Goal: Find specific page/section: Find specific page/section

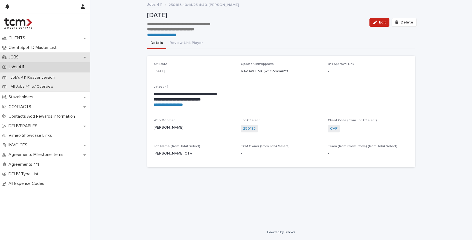
click at [16, 55] on p "JOBS" at bounding box center [14, 57] width 17 height 5
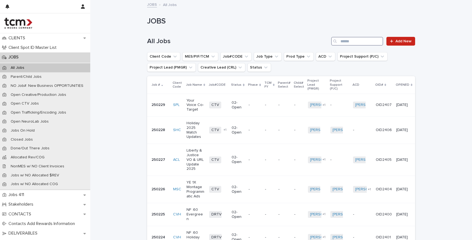
click at [354, 41] on input "Search" at bounding box center [357, 41] width 52 height 9
type input "***"
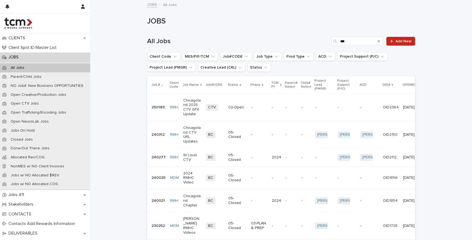
click at [268, 99] on td "-" at bounding box center [259, 107] width 21 height 27
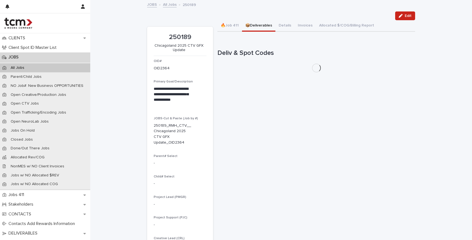
click at [259, 27] on button "📦Deliverables" at bounding box center [258, 25] width 33 height 11
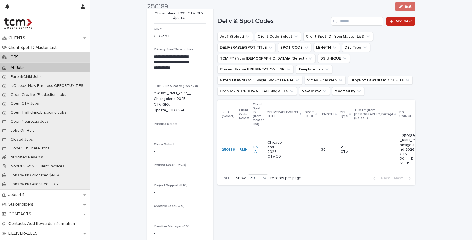
scroll to position [33, 0]
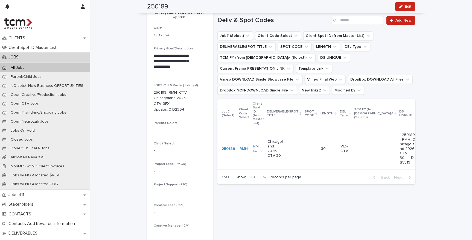
click at [325, 131] on td "30" at bounding box center [328, 149] width 19 height 41
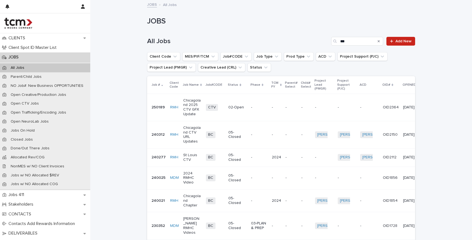
click at [265, 128] on td "-" at bounding box center [259, 134] width 21 height 27
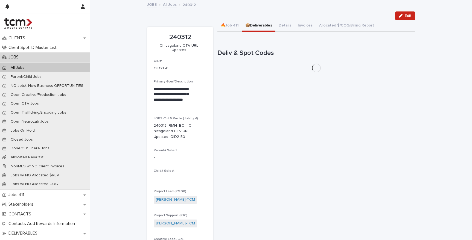
click at [256, 27] on button "📦Deliverables" at bounding box center [258, 25] width 33 height 11
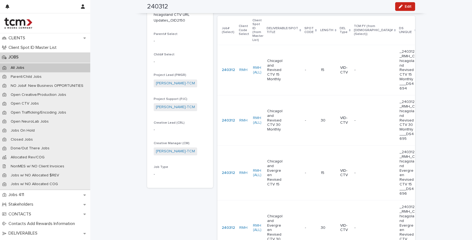
scroll to position [119, 0]
